Goal: Task Accomplishment & Management: Complete application form

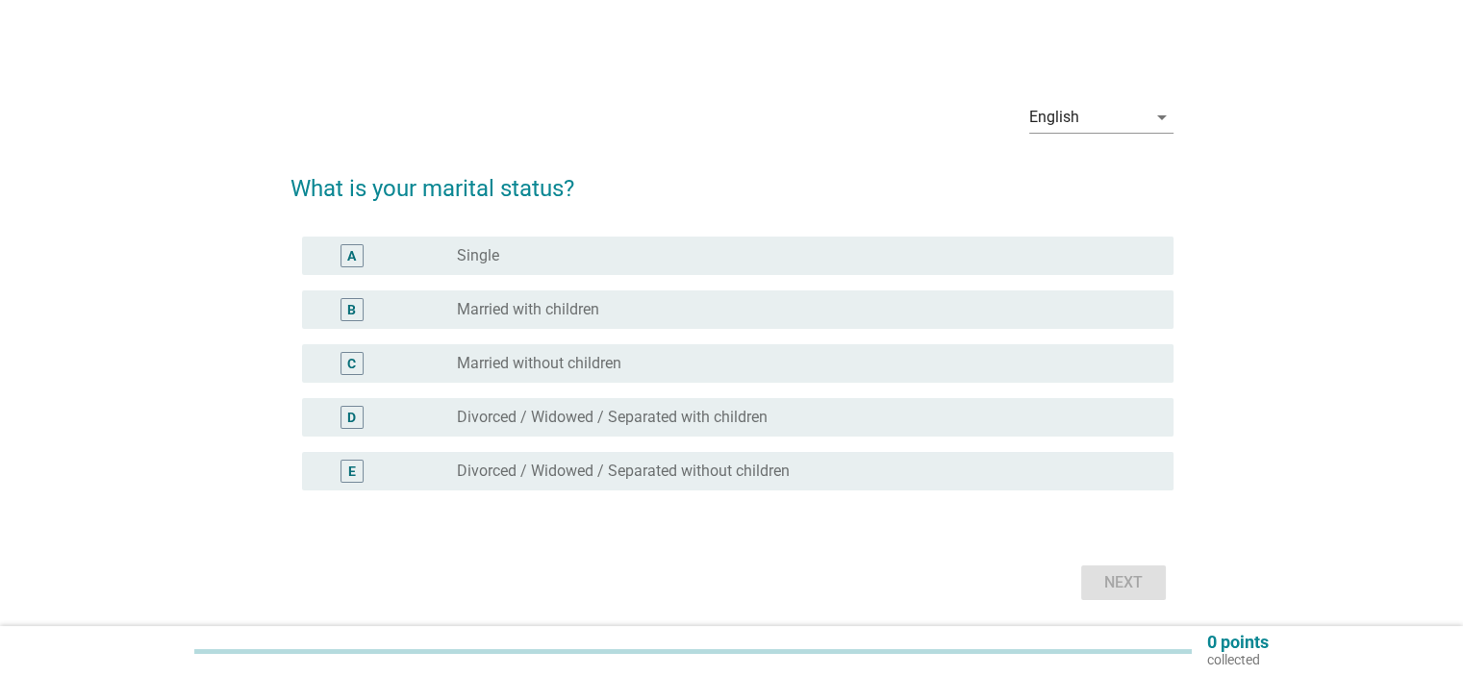
click at [575, 356] on label "Married without children" at bounding box center [539, 363] width 164 height 19
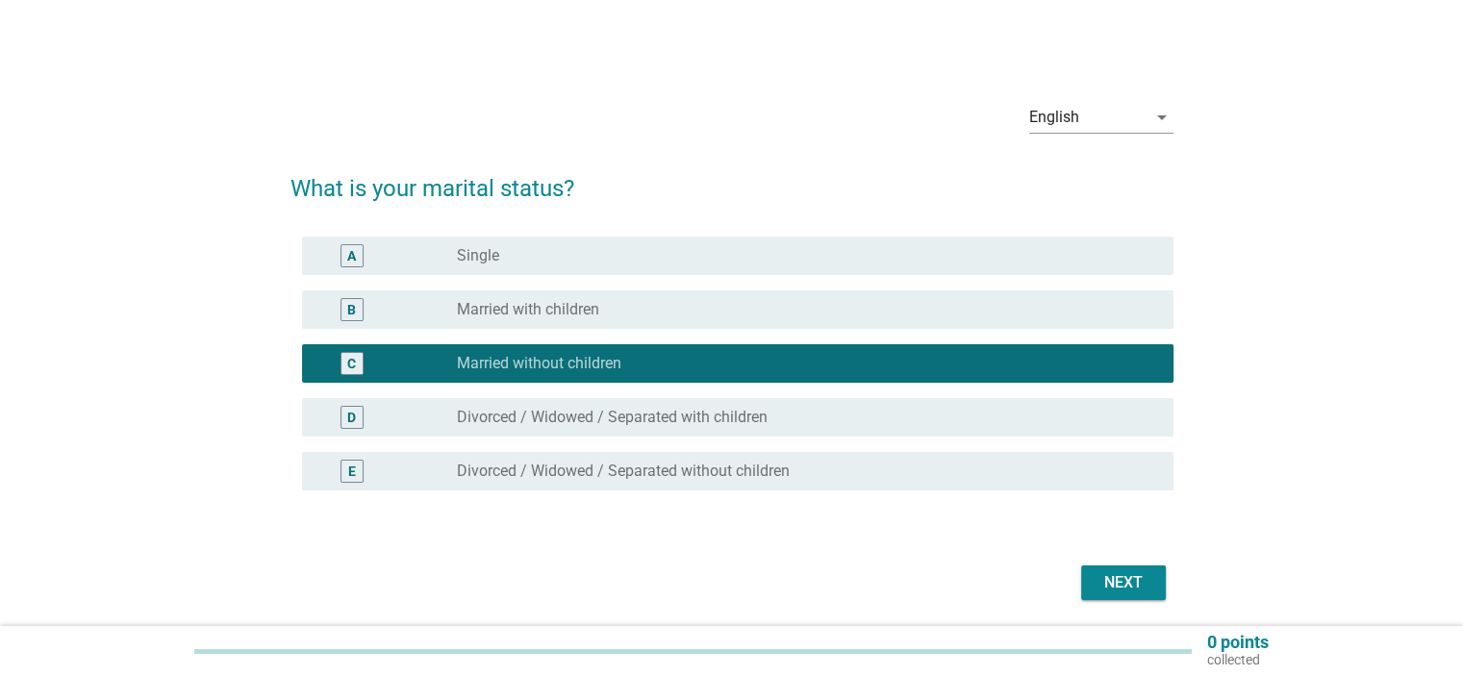
click at [1143, 580] on div "Next" at bounding box center [1123, 582] width 54 height 23
